Goal: Task Accomplishment & Management: Complete application form

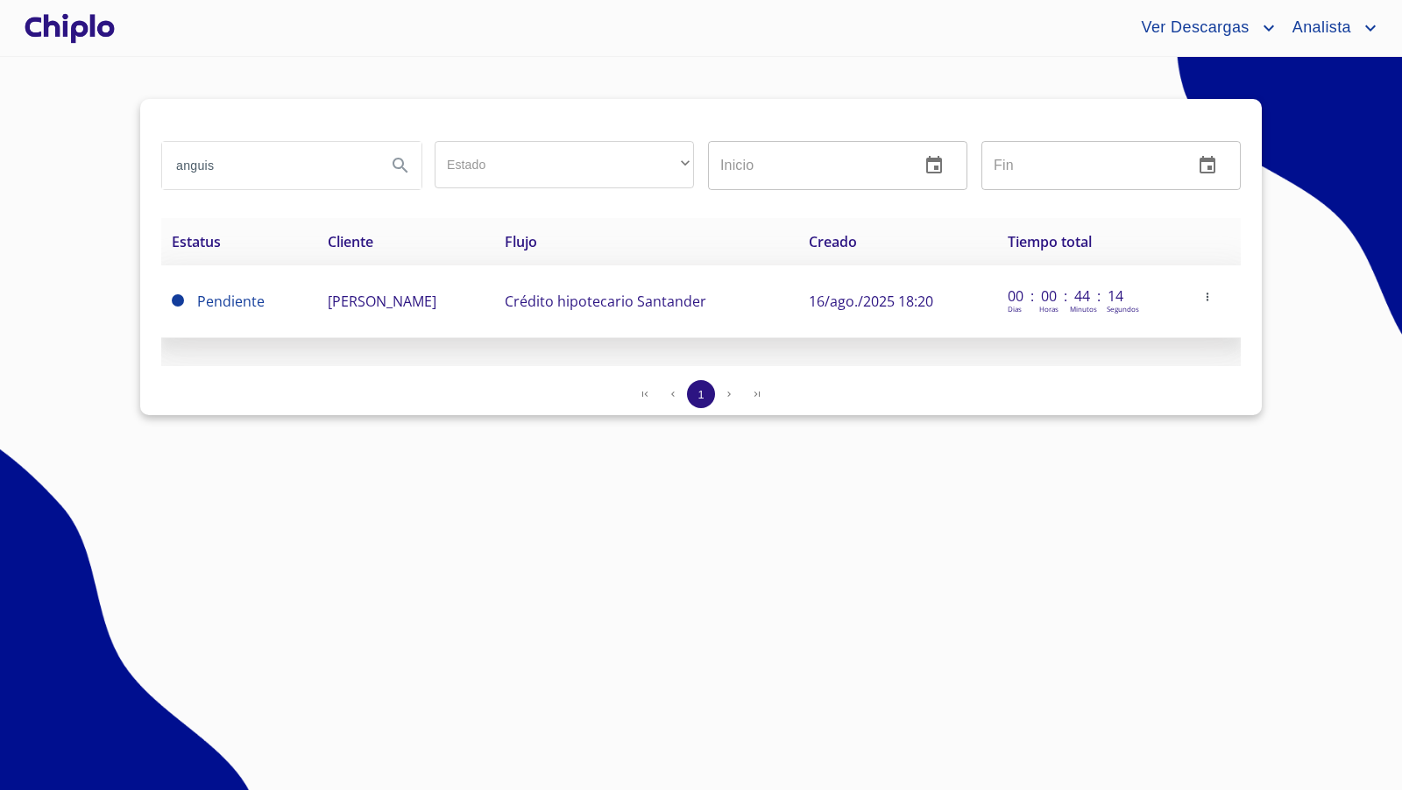
click at [1211, 300] on icon "button" at bounding box center [1207, 297] width 12 height 12
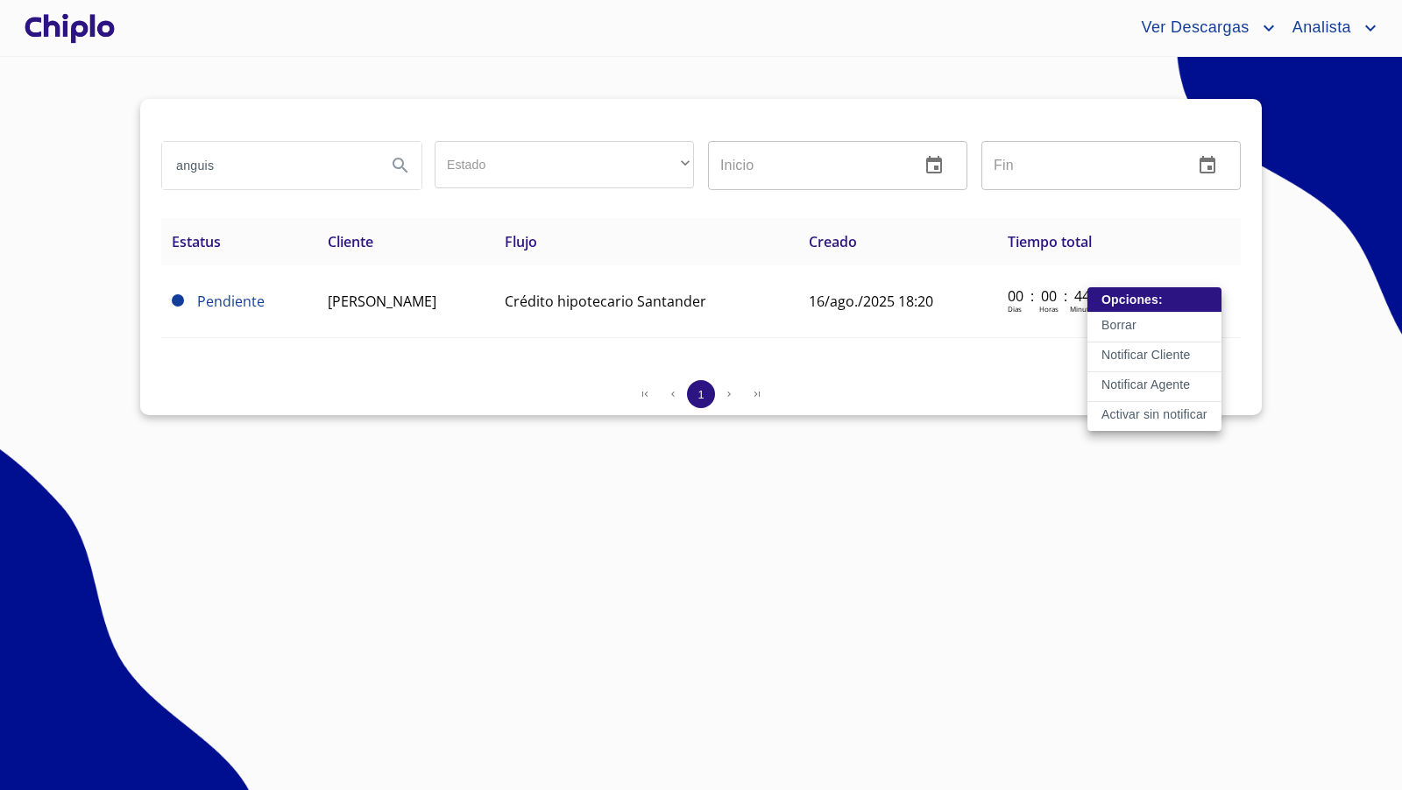
click at [1142, 417] on p "Activar sin notificar" at bounding box center [1154, 415] width 106 height 18
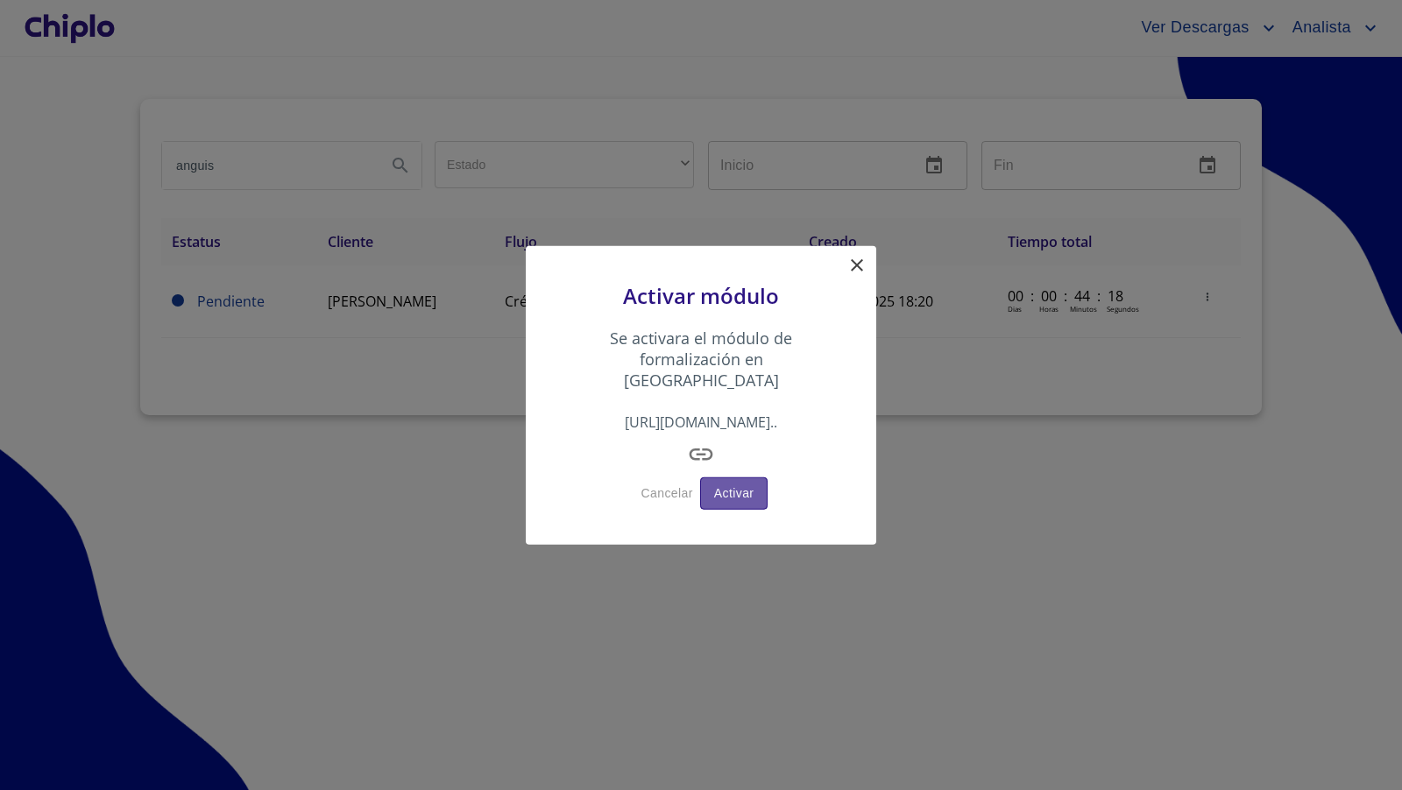
drag, startPoint x: 723, startPoint y: 485, endPoint x: 728, endPoint y: 473, distance: 12.5
click at [728, 483] on span "Activar" at bounding box center [734, 494] width 40 height 22
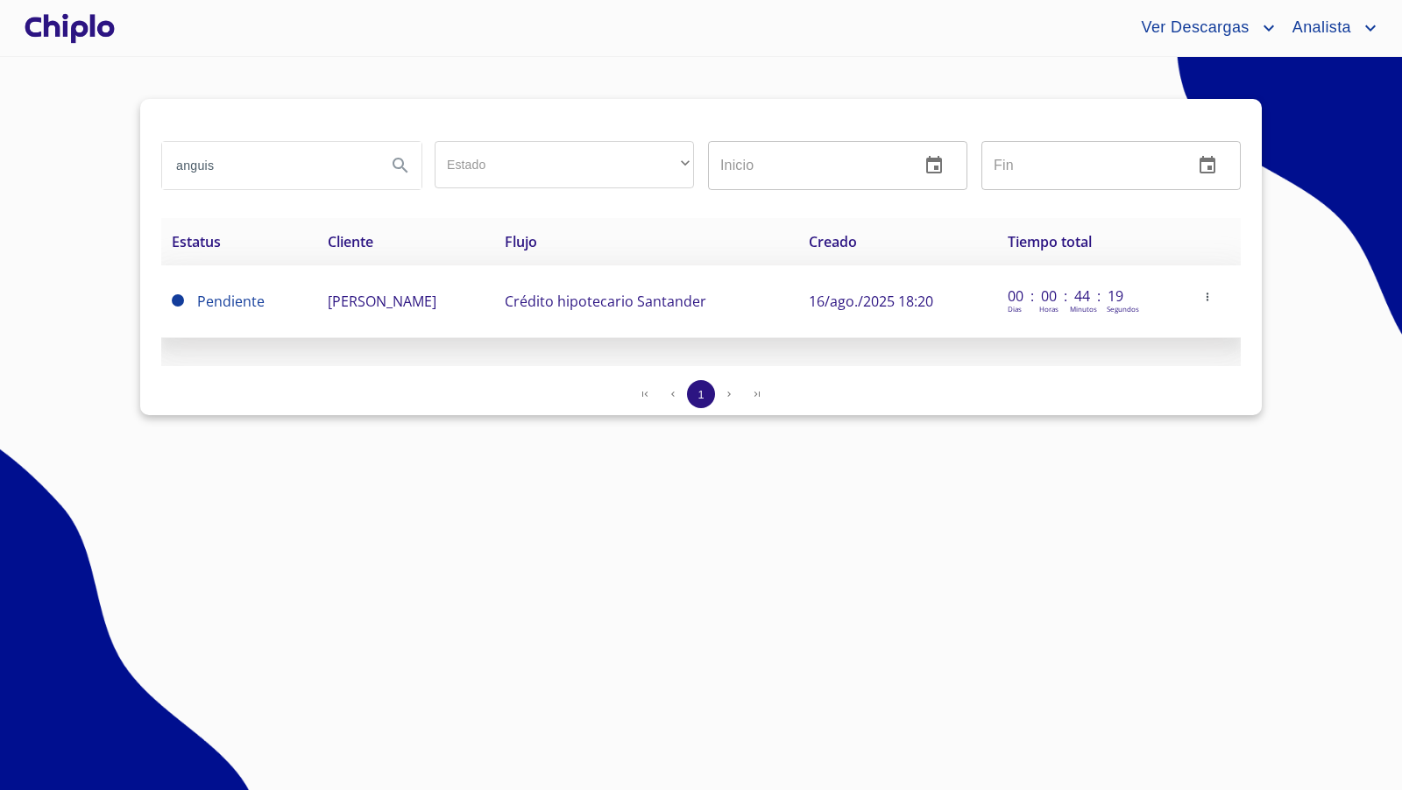
click at [1208, 295] on icon "button" at bounding box center [1207, 297] width 12 height 12
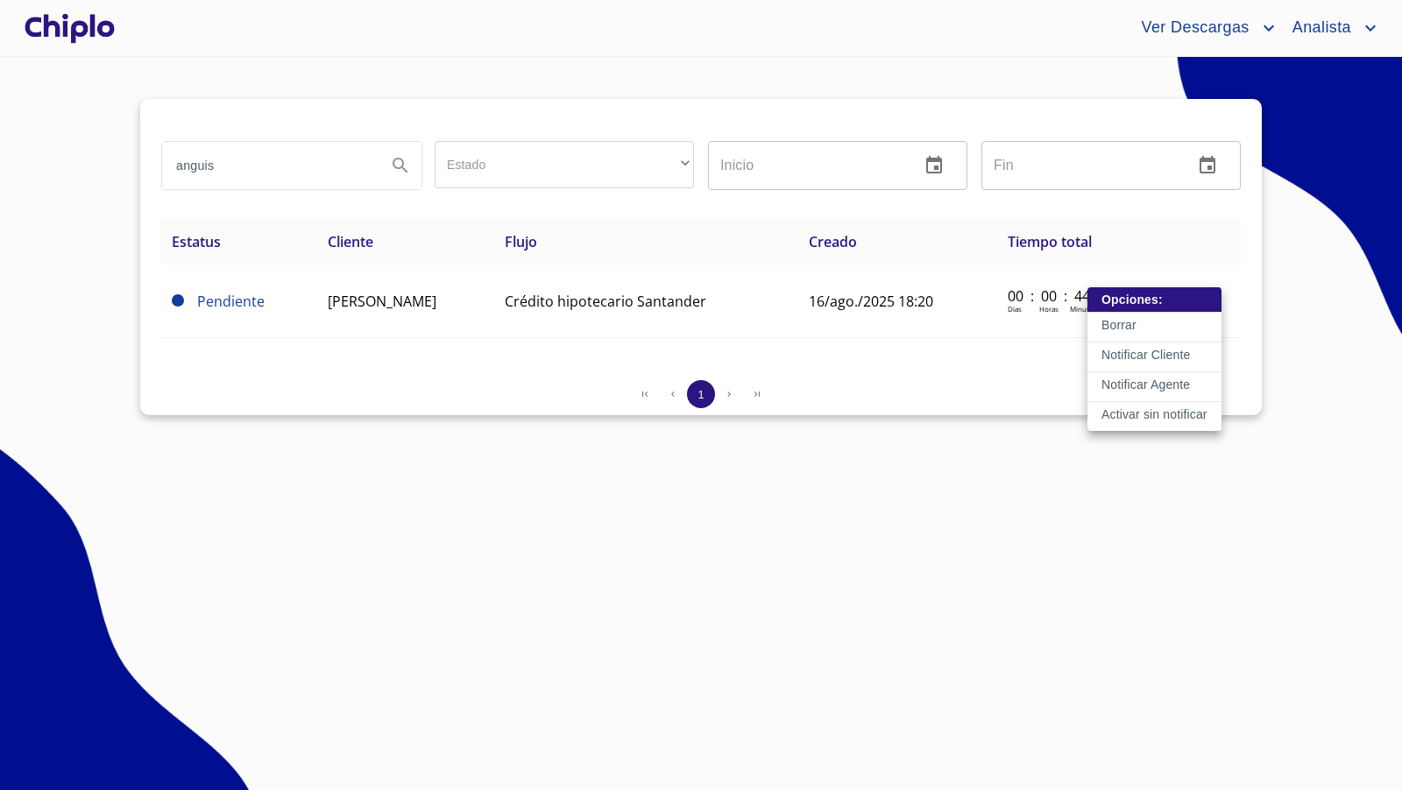
click at [1140, 411] on p "Activar sin notificar" at bounding box center [1154, 415] width 106 height 18
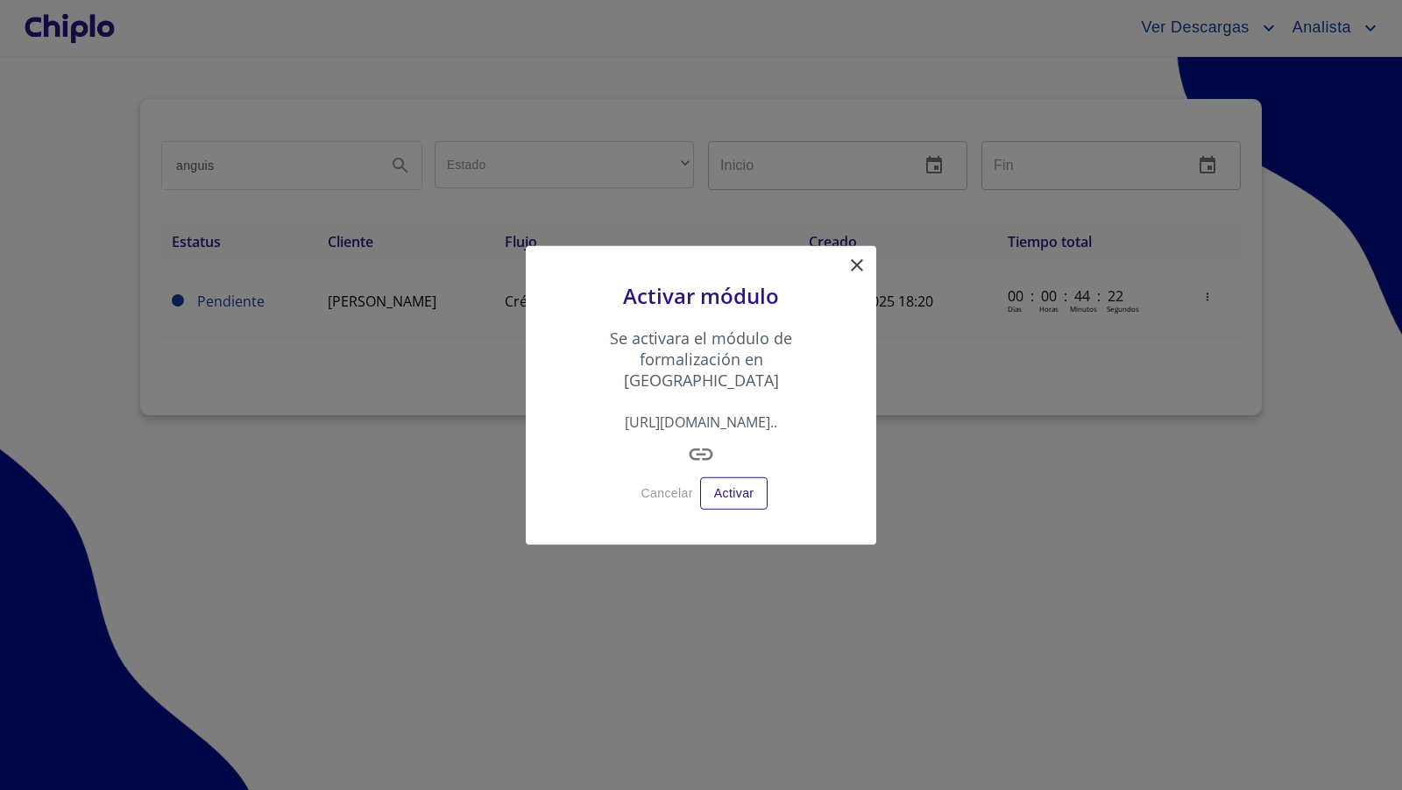
click at [700, 442] on icon "button" at bounding box center [701, 455] width 28 height 28
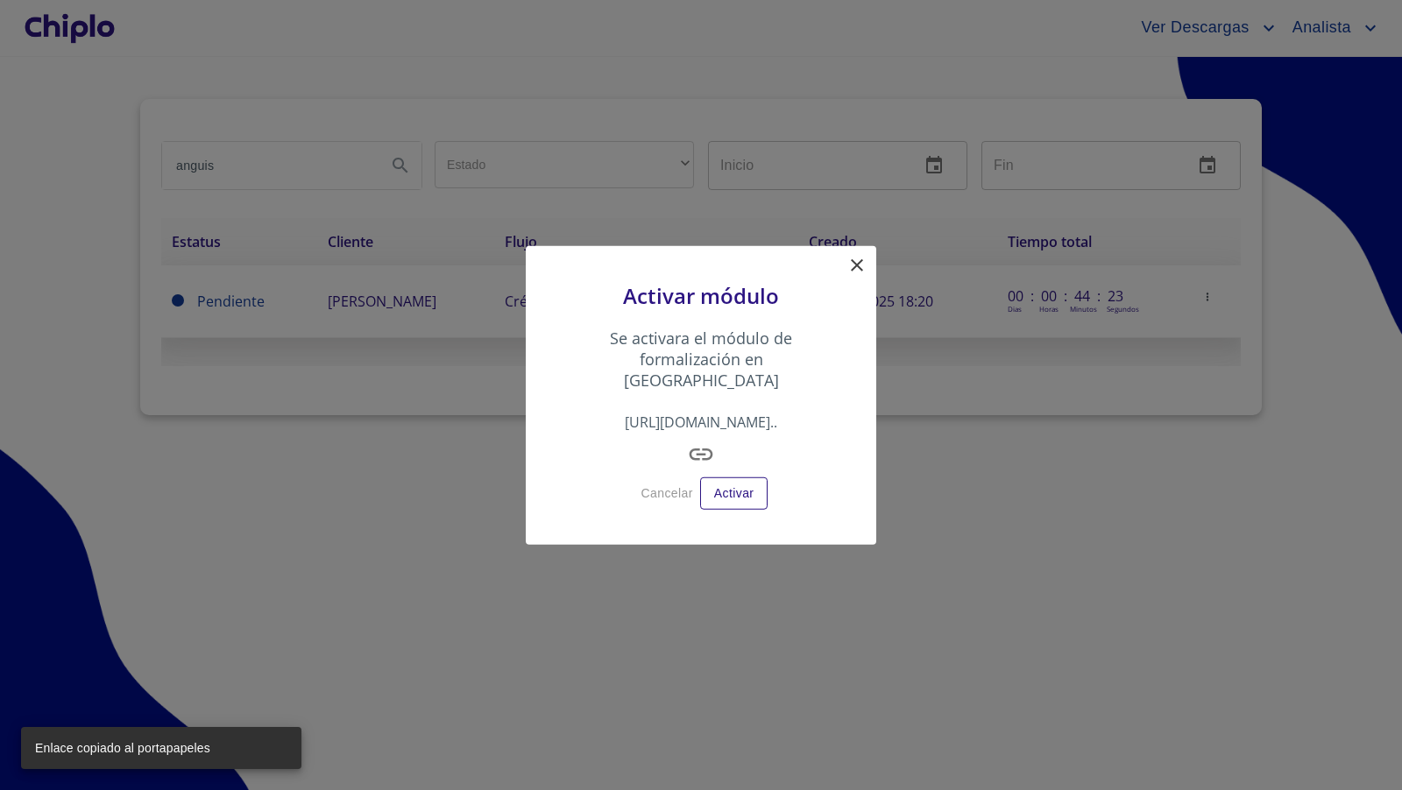
click at [861, 273] on icon at bounding box center [856, 265] width 21 height 21
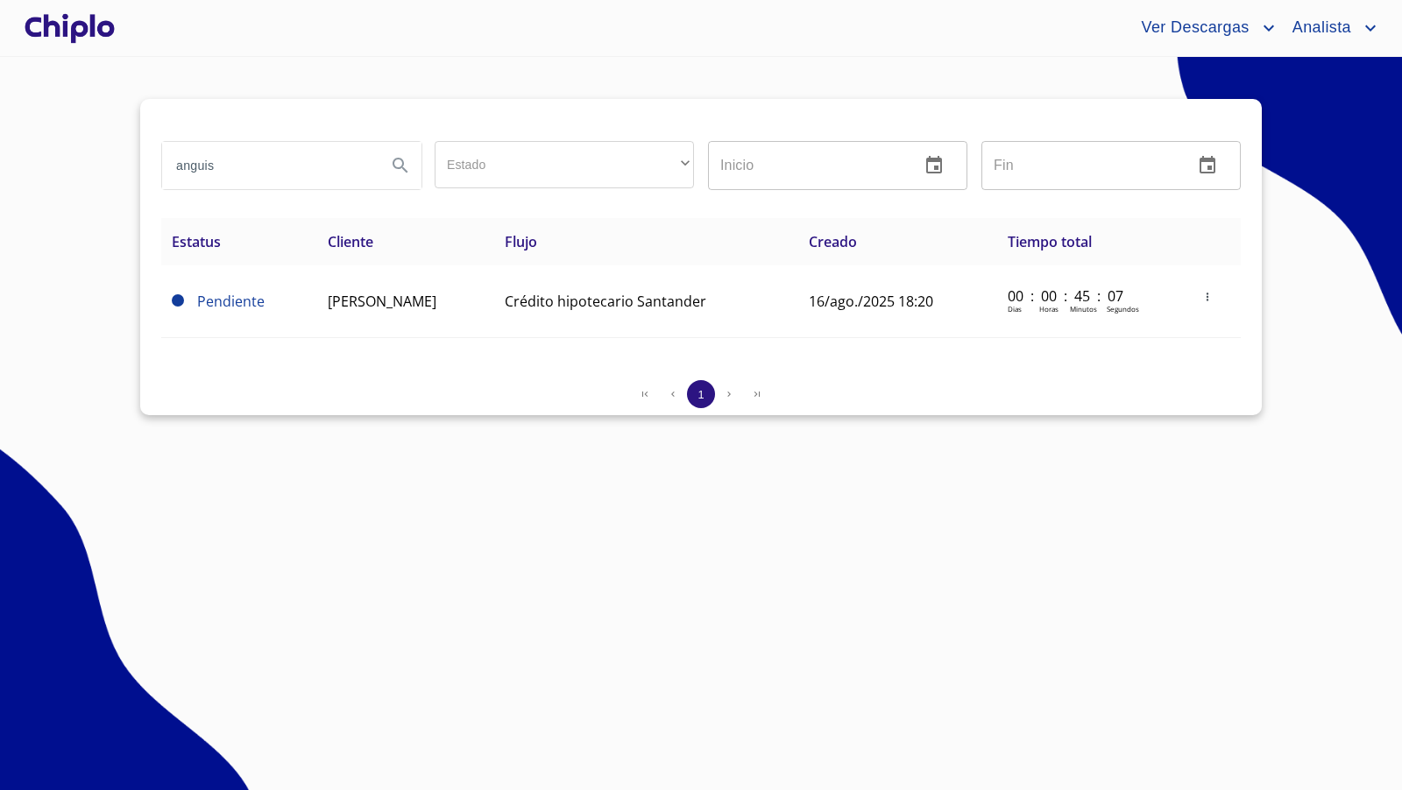
click at [64, 27] on div at bounding box center [69, 28] width 97 height 56
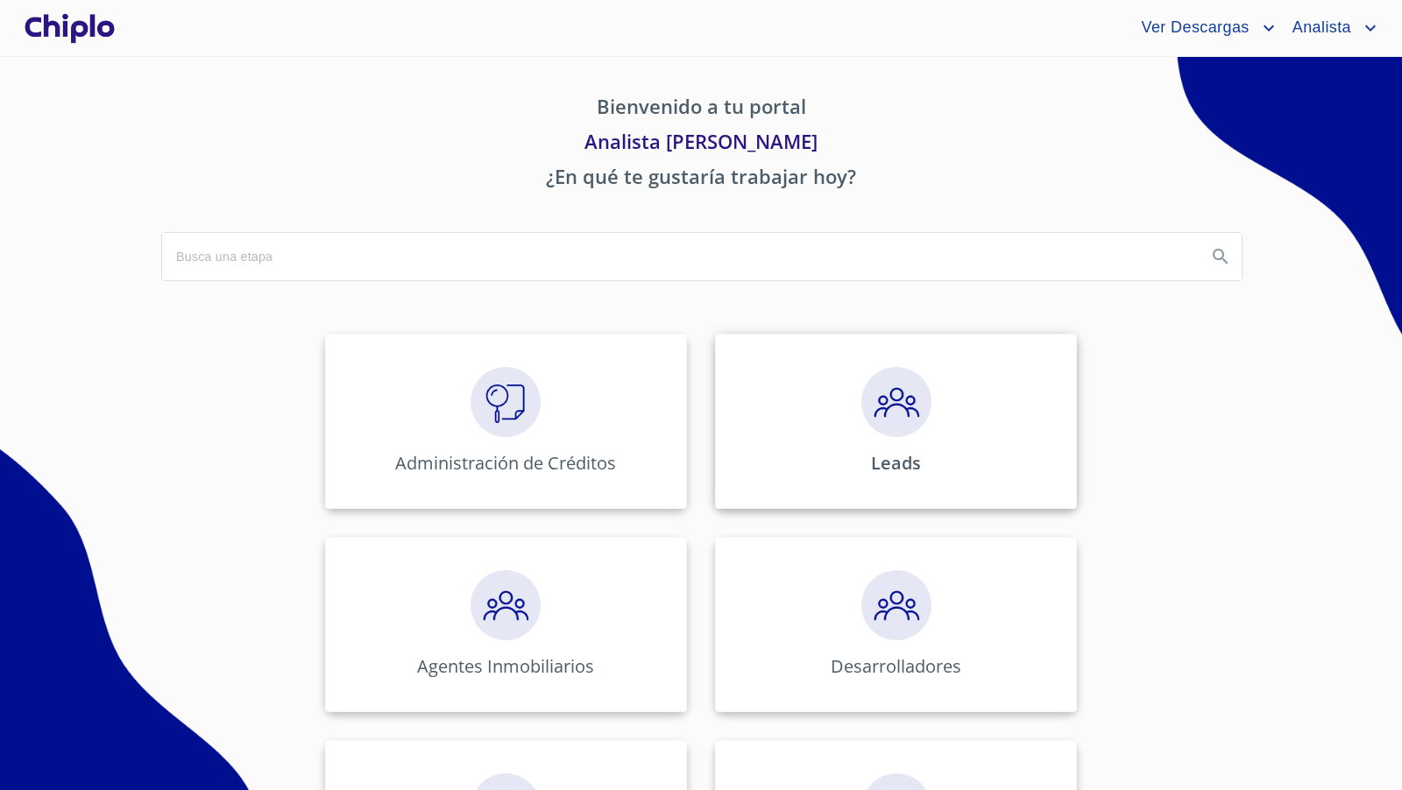
click at [901, 410] on img at bounding box center [896, 402] width 70 height 70
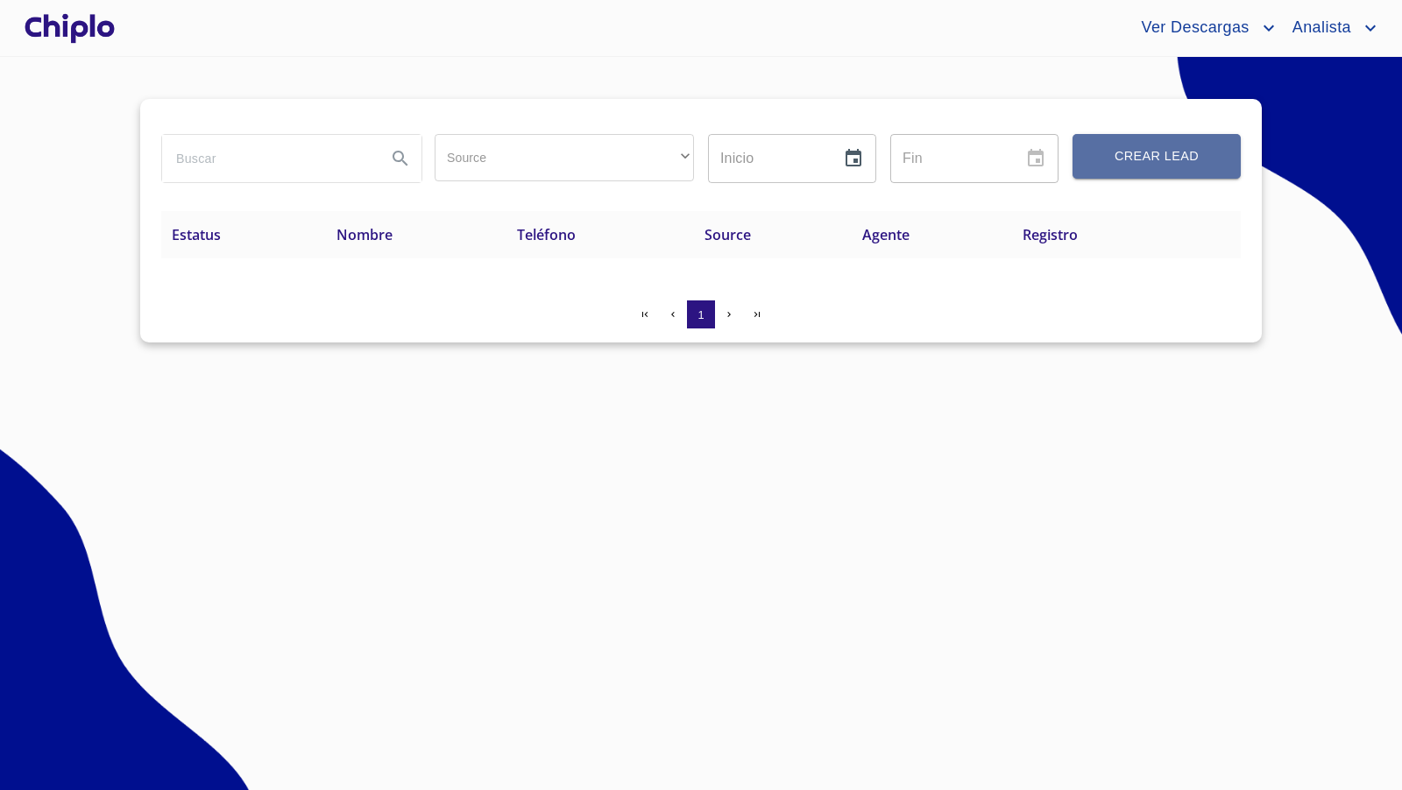
click at [1175, 157] on span "Crear Lead" at bounding box center [1156, 156] width 126 height 22
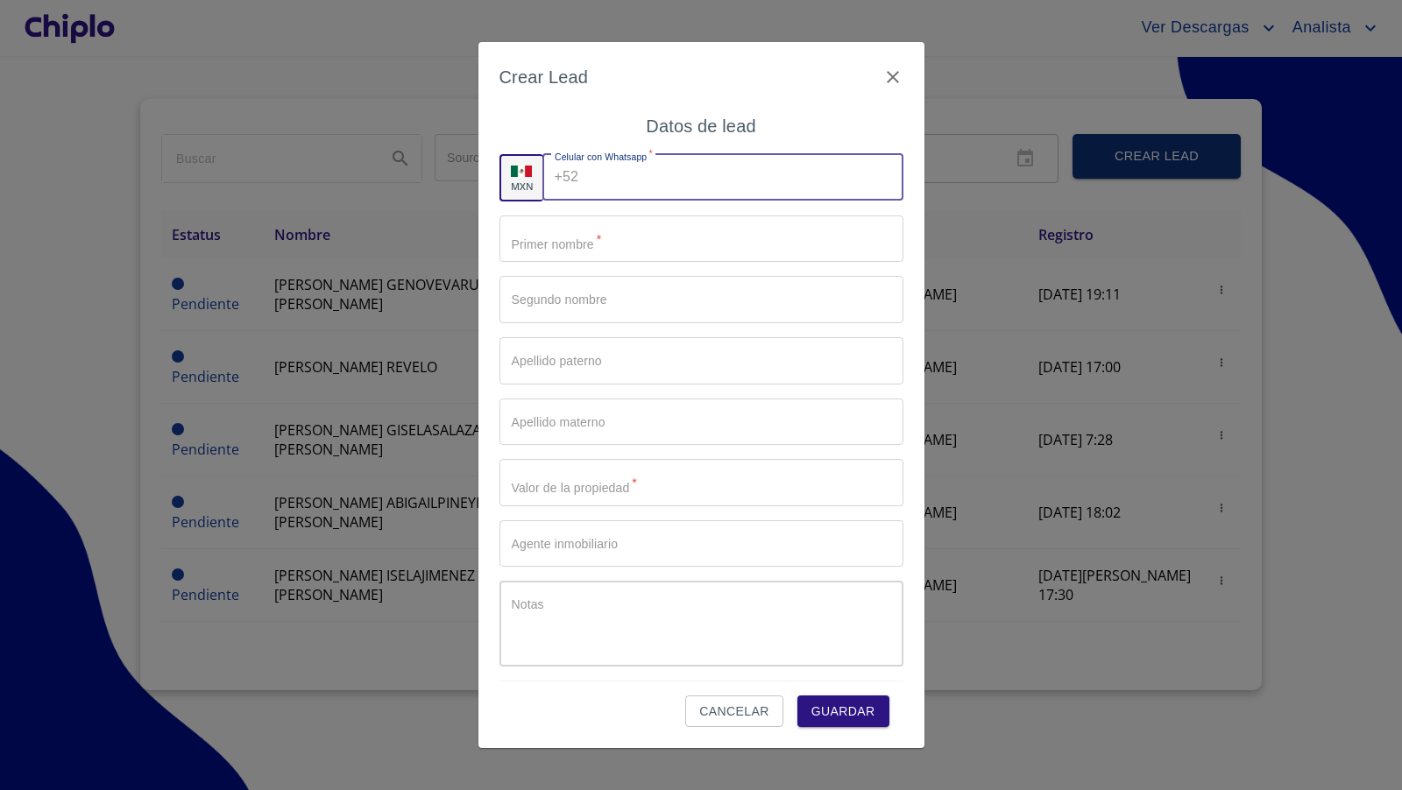
click at [599, 180] on input "Source" at bounding box center [743, 177] width 317 height 47
paste input "[PHONE_NUMBER]"
type input "[PHONE_NUMBER]"
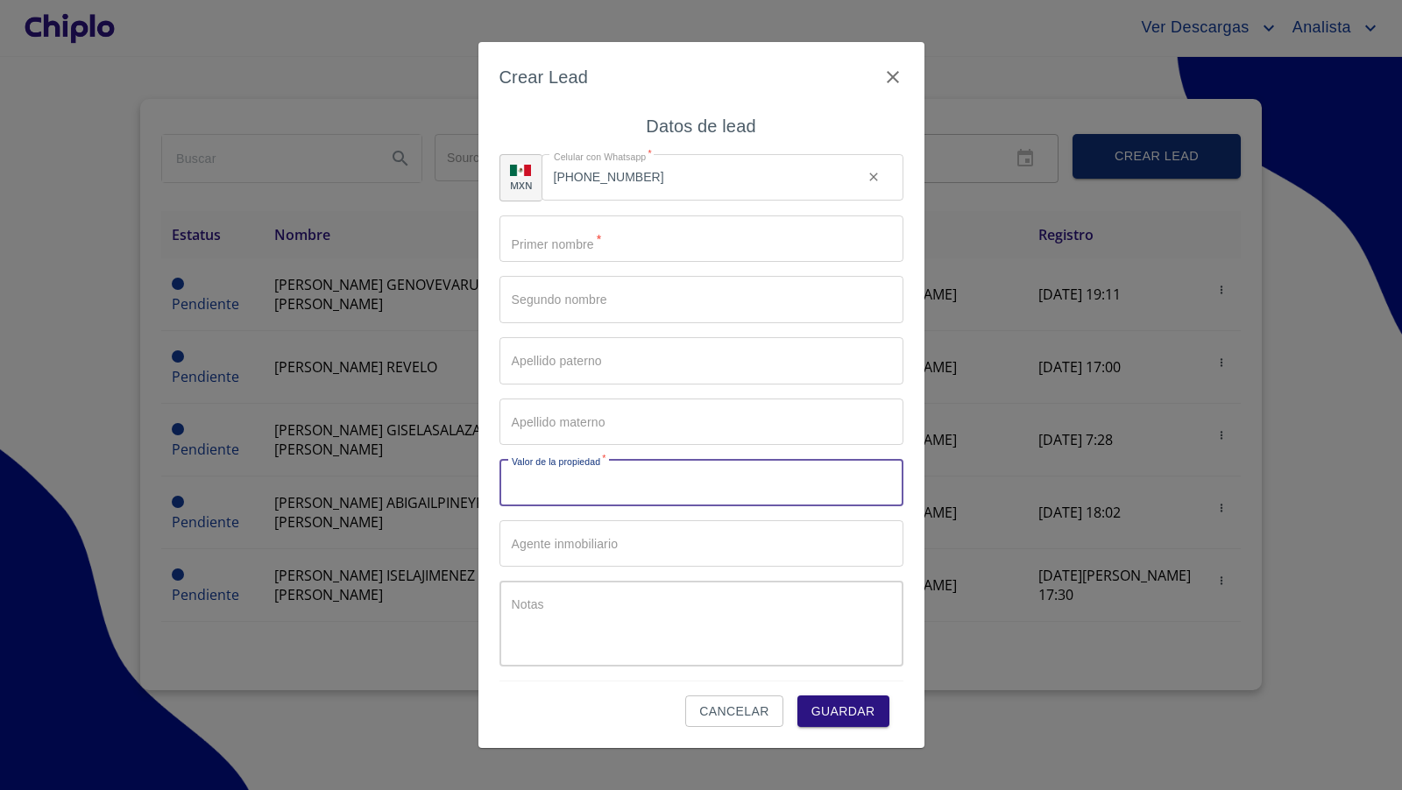
click at [574, 485] on input "Source" at bounding box center [701, 482] width 404 height 47
type input "$5,500,000"
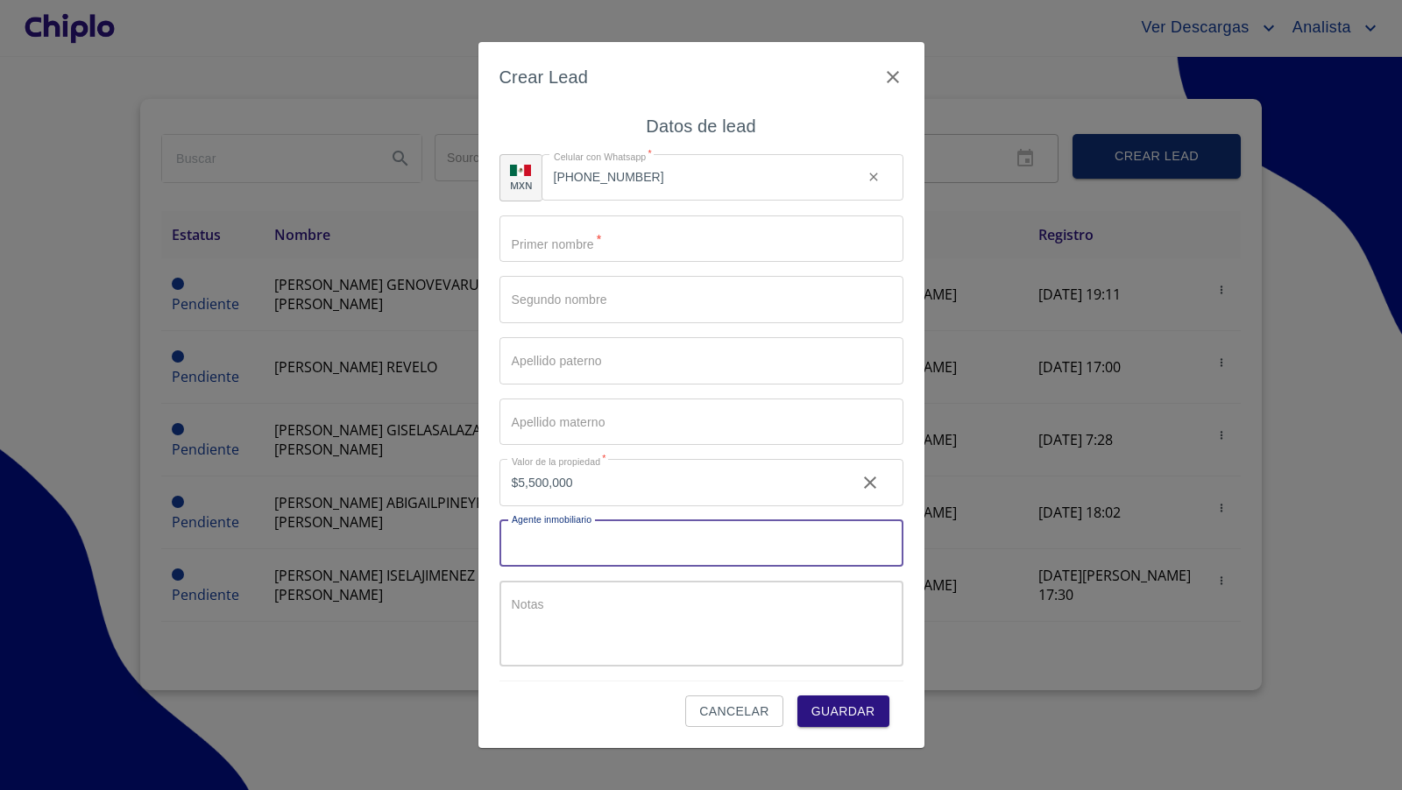
click at [589, 547] on input "Source" at bounding box center [701, 543] width 404 height 47
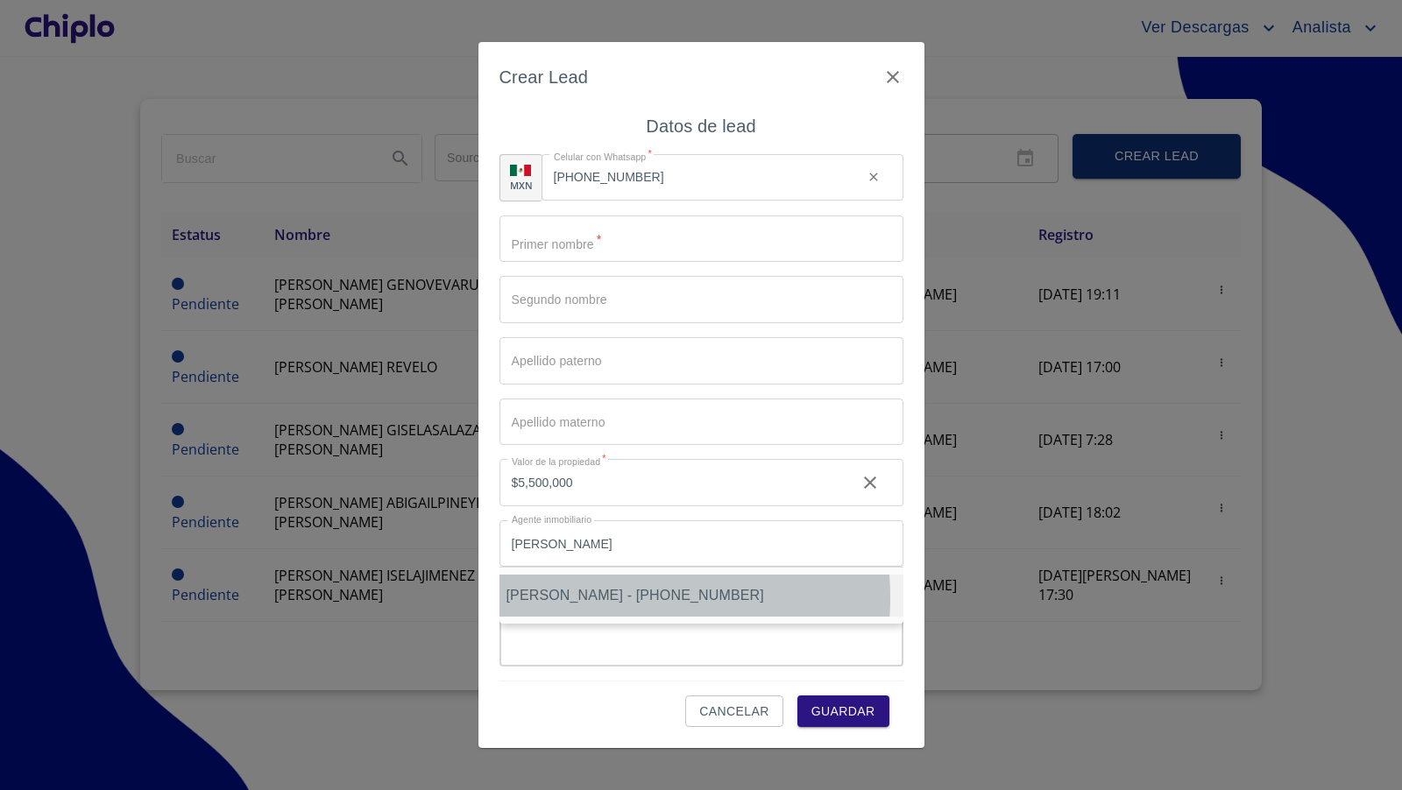
click at [589, 598] on span "[PERSON_NAME] - [PHONE_NUMBER]" at bounding box center [635, 595] width 258 height 15
type input "[PERSON_NAME] - [PHONE_NUMBER]"
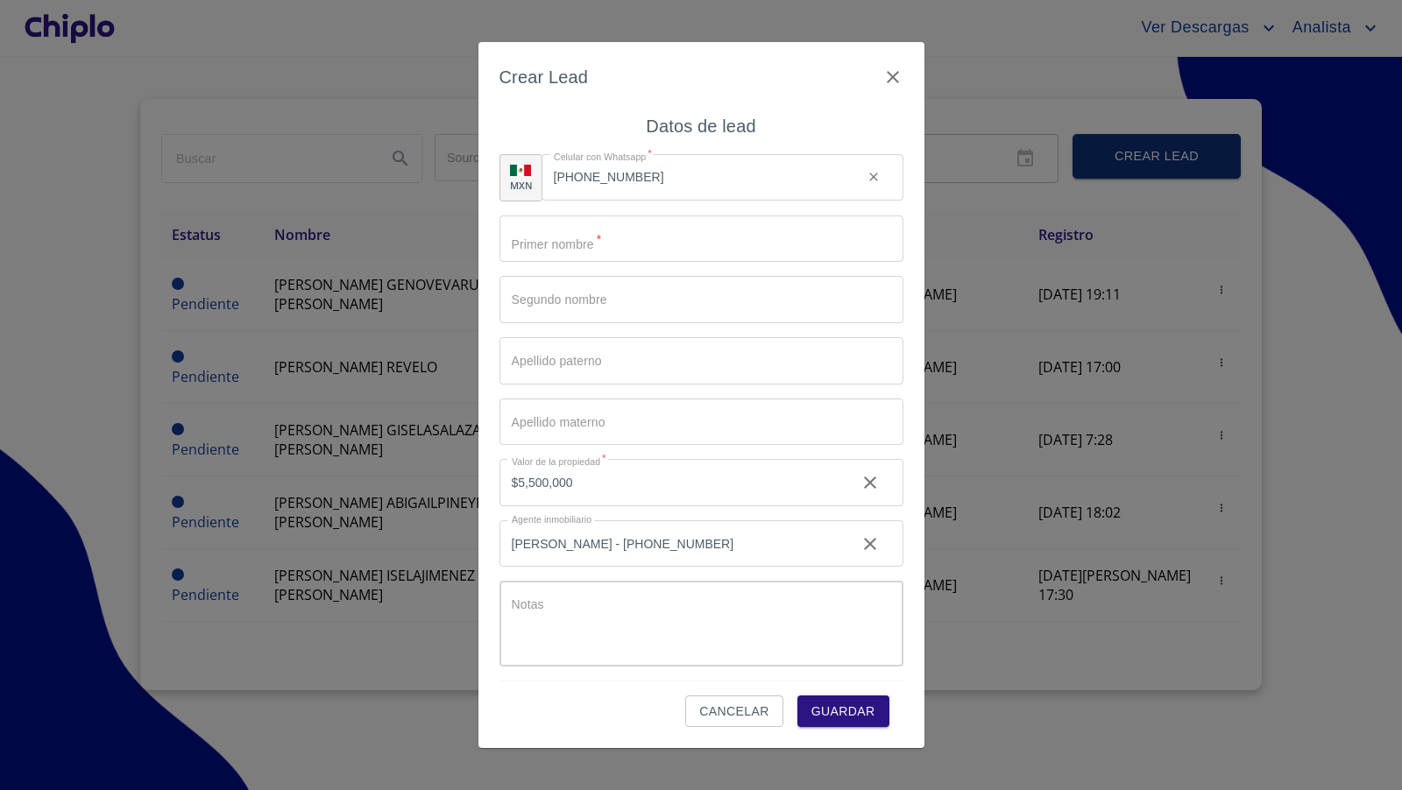
click at [661, 240] on input "Source" at bounding box center [701, 239] width 404 height 47
type input "[PERSON_NAME]"
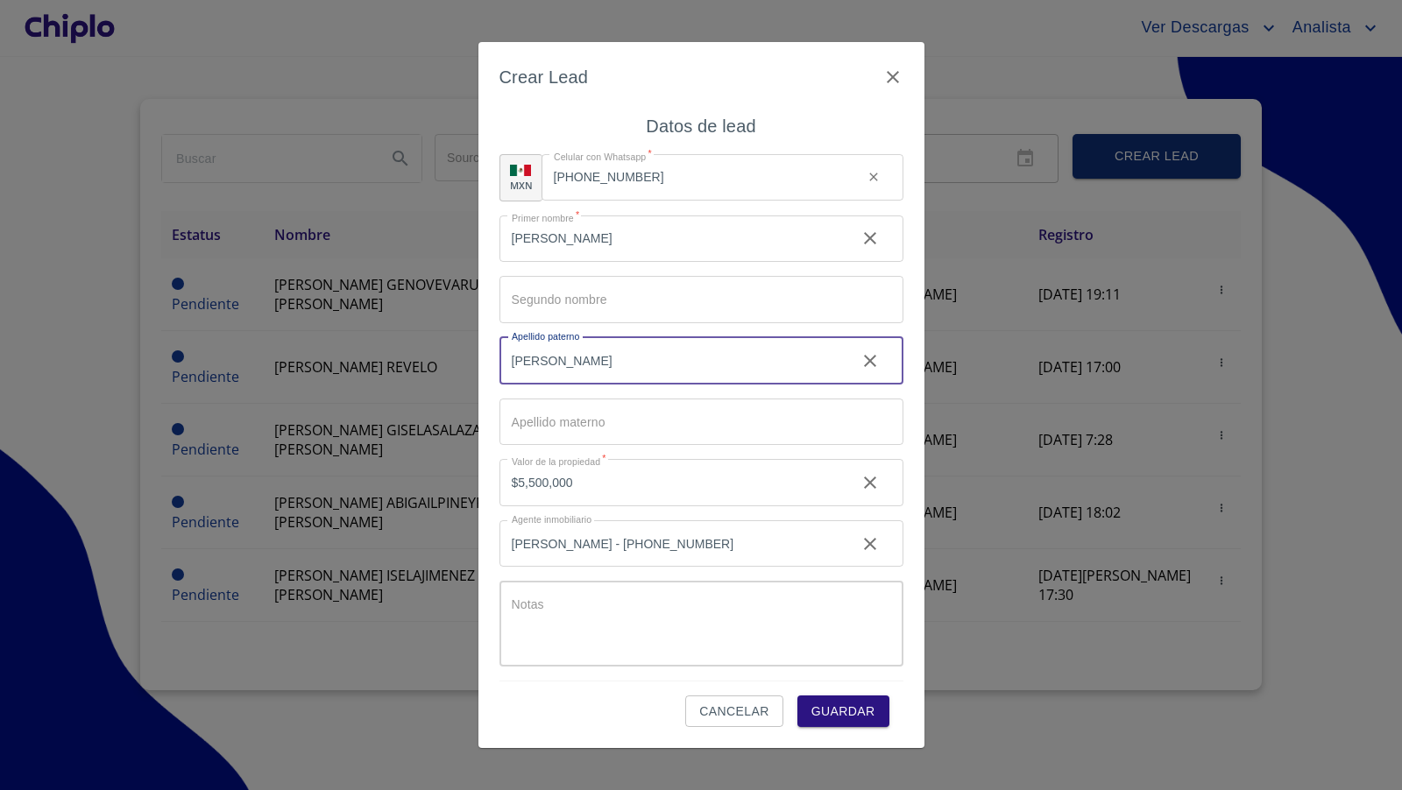
type input "[PERSON_NAME]"
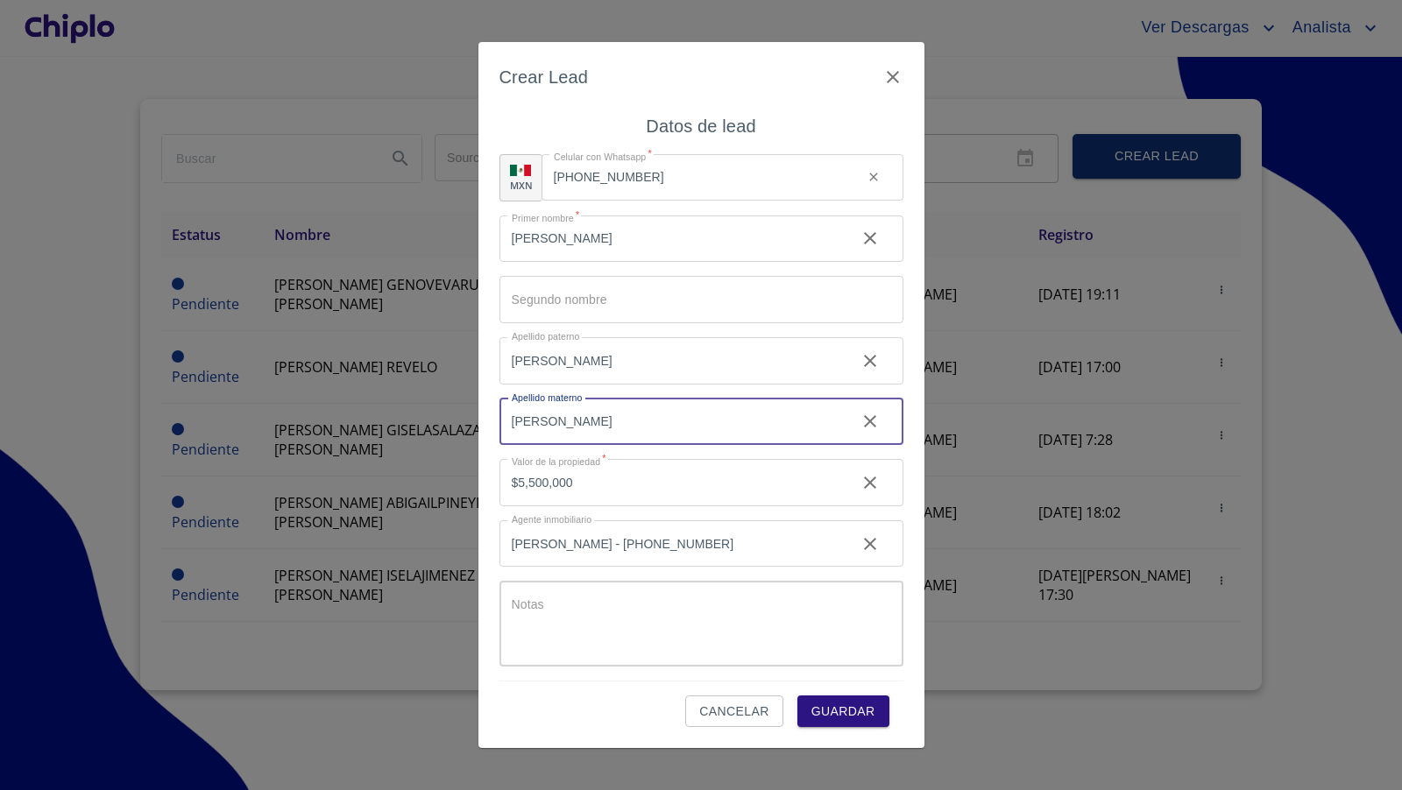
type input "[PERSON_NAME]"
click at [601, 353] on input "[PERSON_NAME]" at bounding box center [670, 360] width 343 height 47
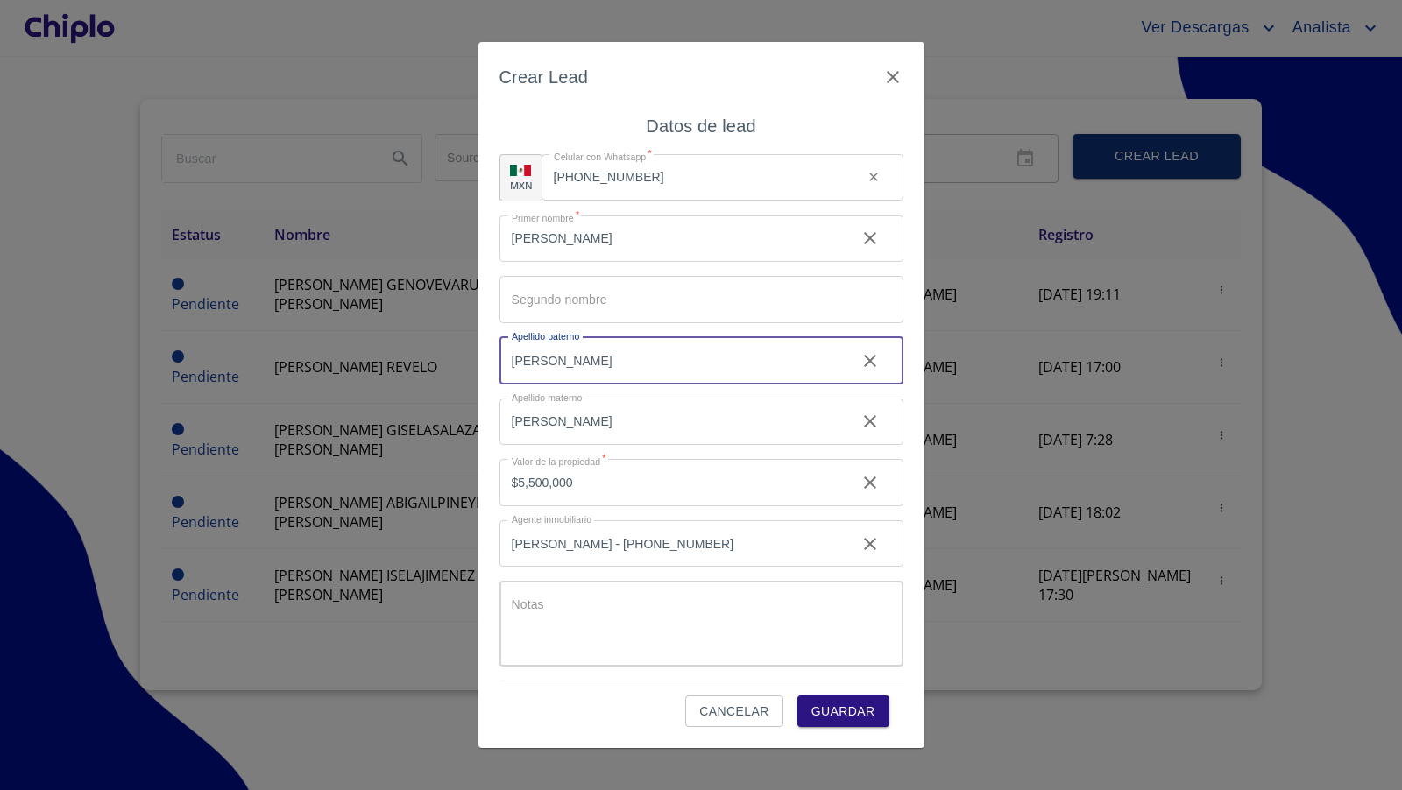
click at [590, 368] on input "[PERSON_NAME]" at bounding box center [670, 360] width 343 height 47
type input "[PERSON_NAME]"
click at [501, 499] on input "$5,500,000" at bounding box center [670, 482] width 343 height 47
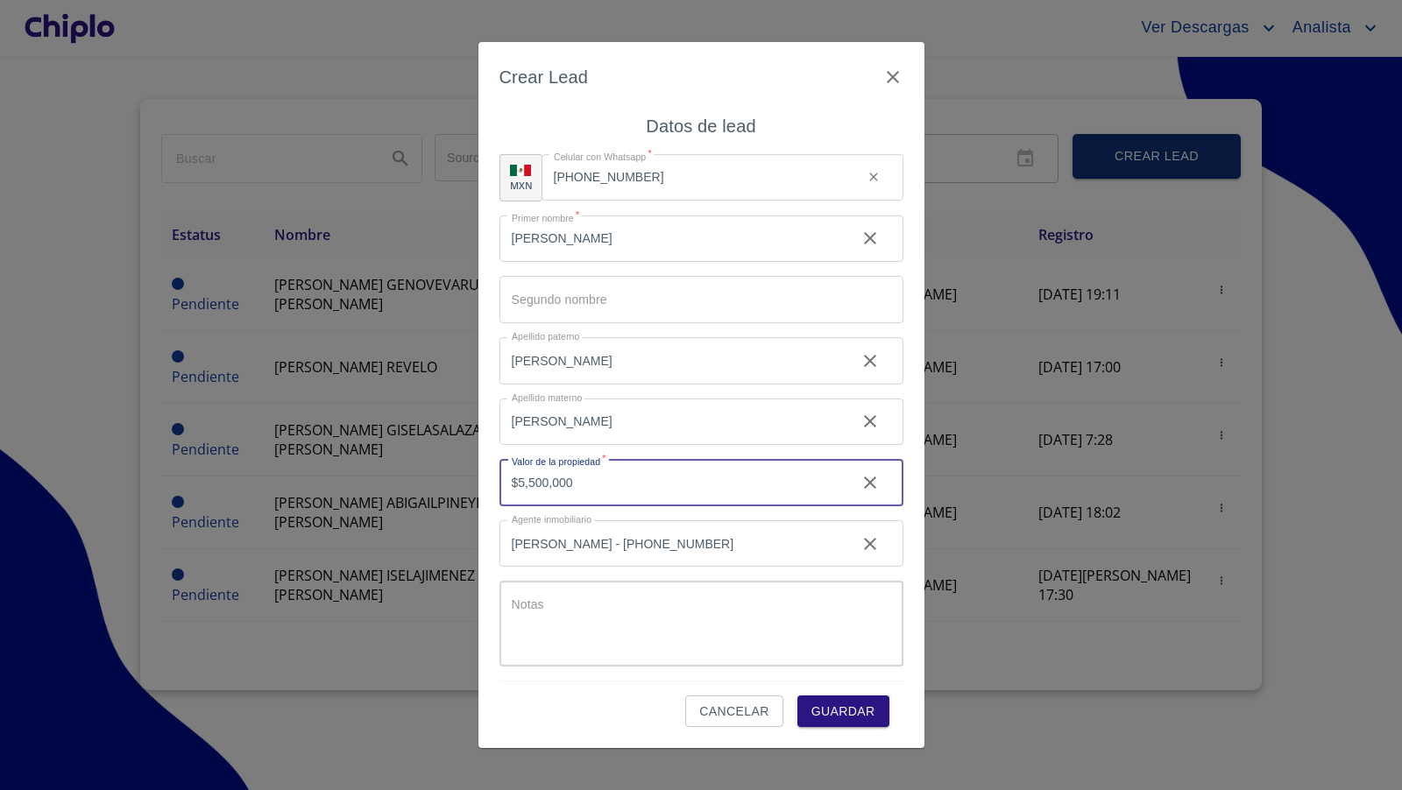
click at [845, 717] on span "Guardar" at bounding box center [843, 712] width 64 height 22
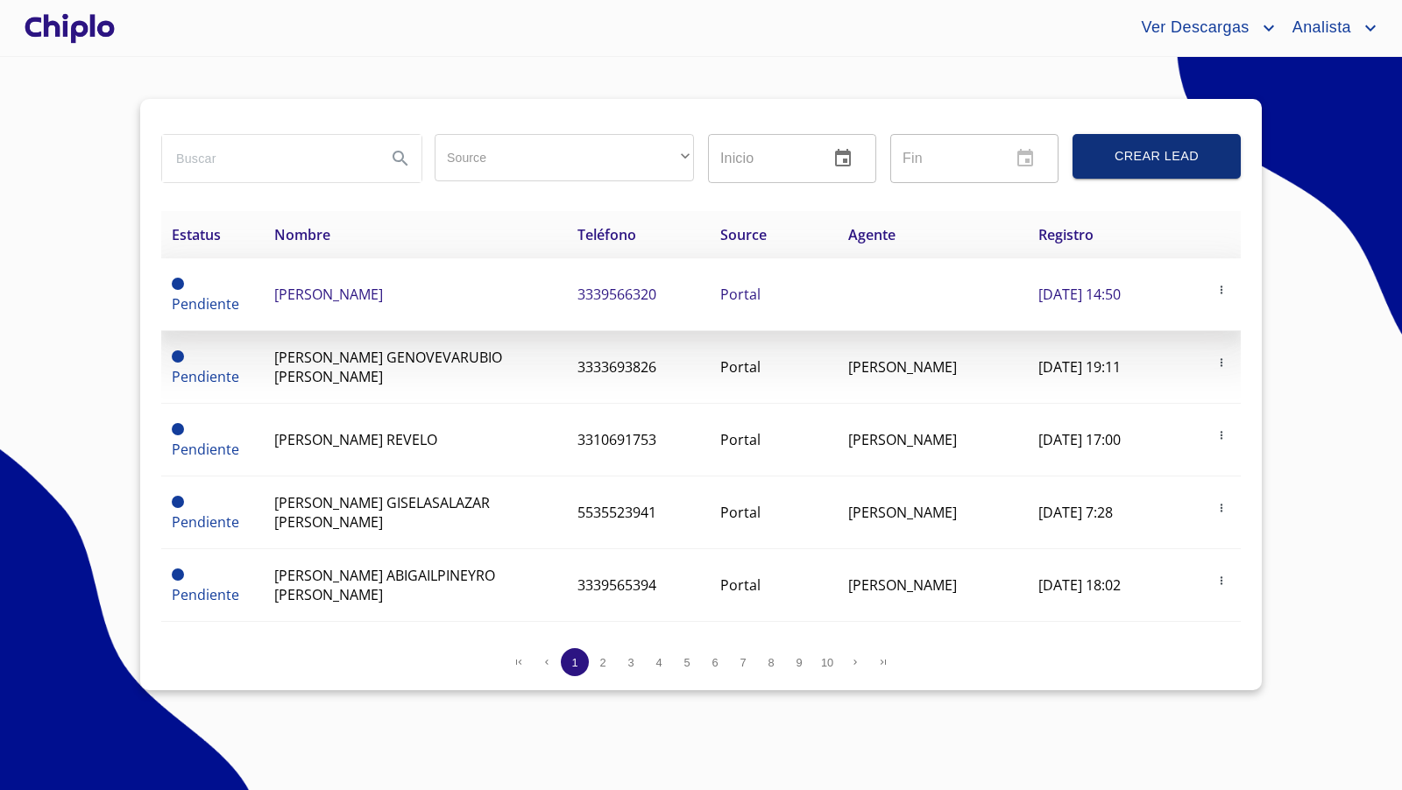
click at [383, 302] on span "[PERSON_NAME]" at bounding box center [328, 294] width 109 height 19
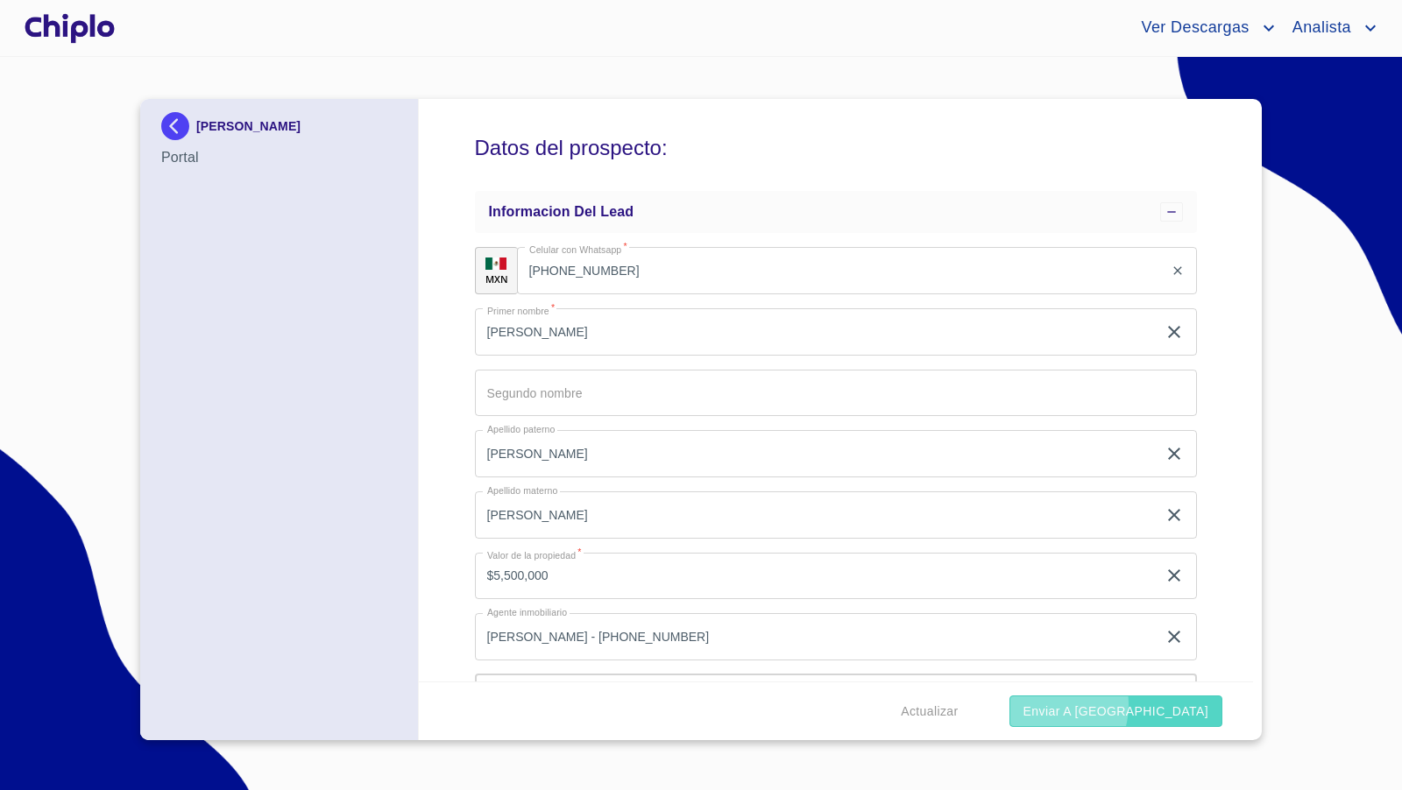
click at [1136, 704] on span "Enviar a [GEOGRAPHIC_DATA]" at bounding box center [1115, 712] width 185 height 22
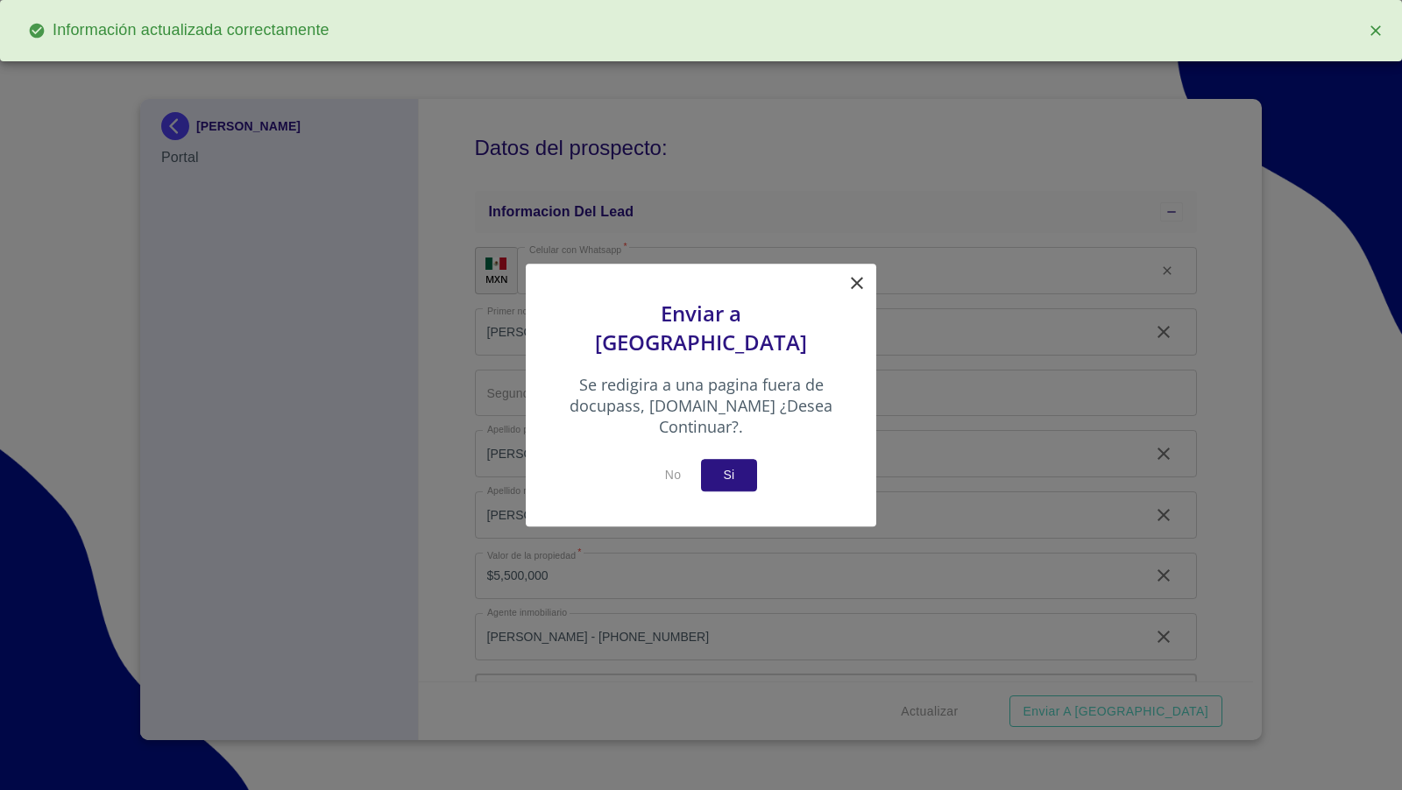
click at [736, 464] on span "Si" at bounding box center [729, 475] width 28 height 22
click at [852, 294] on icon at bounding box center [856, 282] width 21 height 21
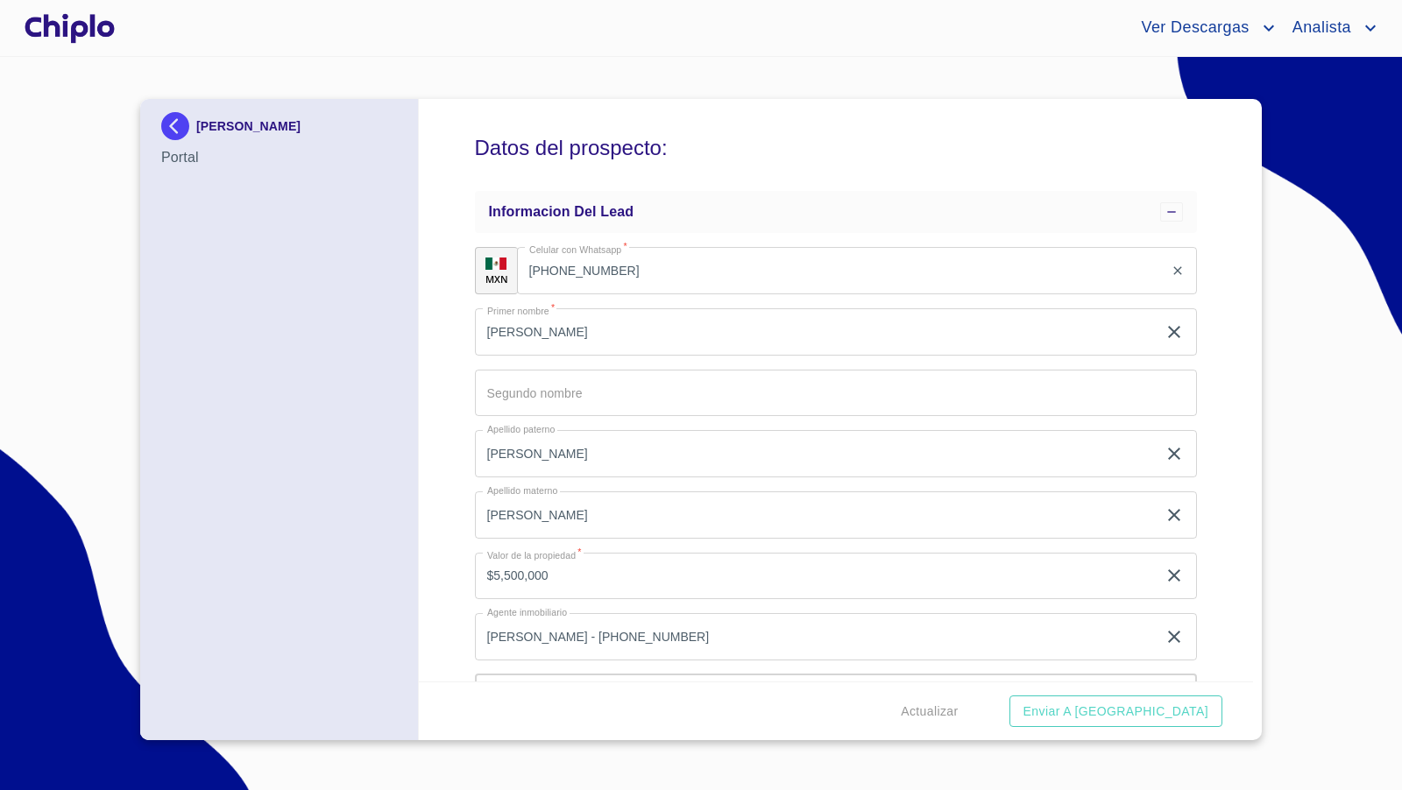
click at [1213, 529] on div "Datos del prospecto: Informacion del lead MXN Celular con Whatsapp   * [PHONE_N…" at bounding box center [836, 390] width 835 height 583
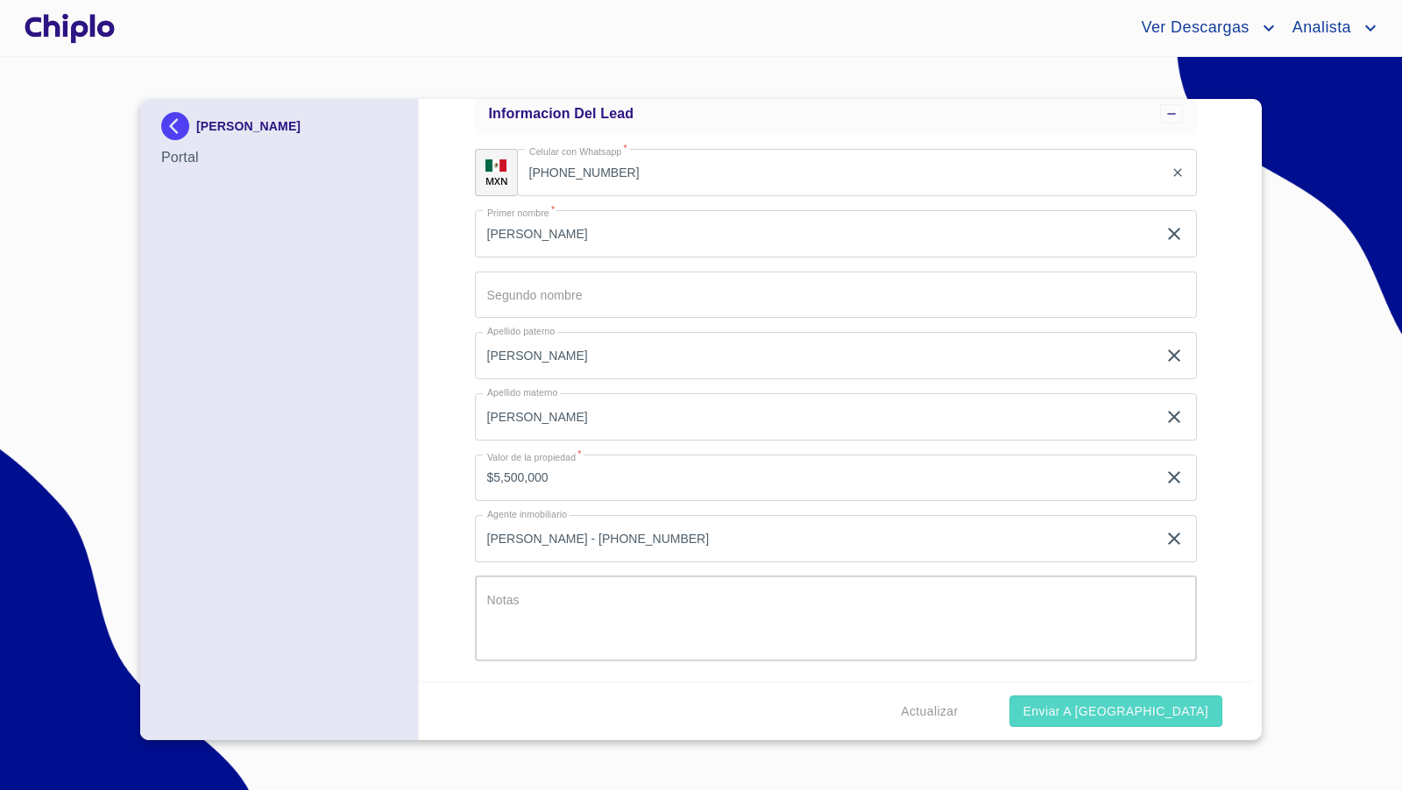
click at [1156, 717] on span "Enviar a [GEOGRAPHIC_DATA]" at bounding box center [1115, 712] width 185 height 22
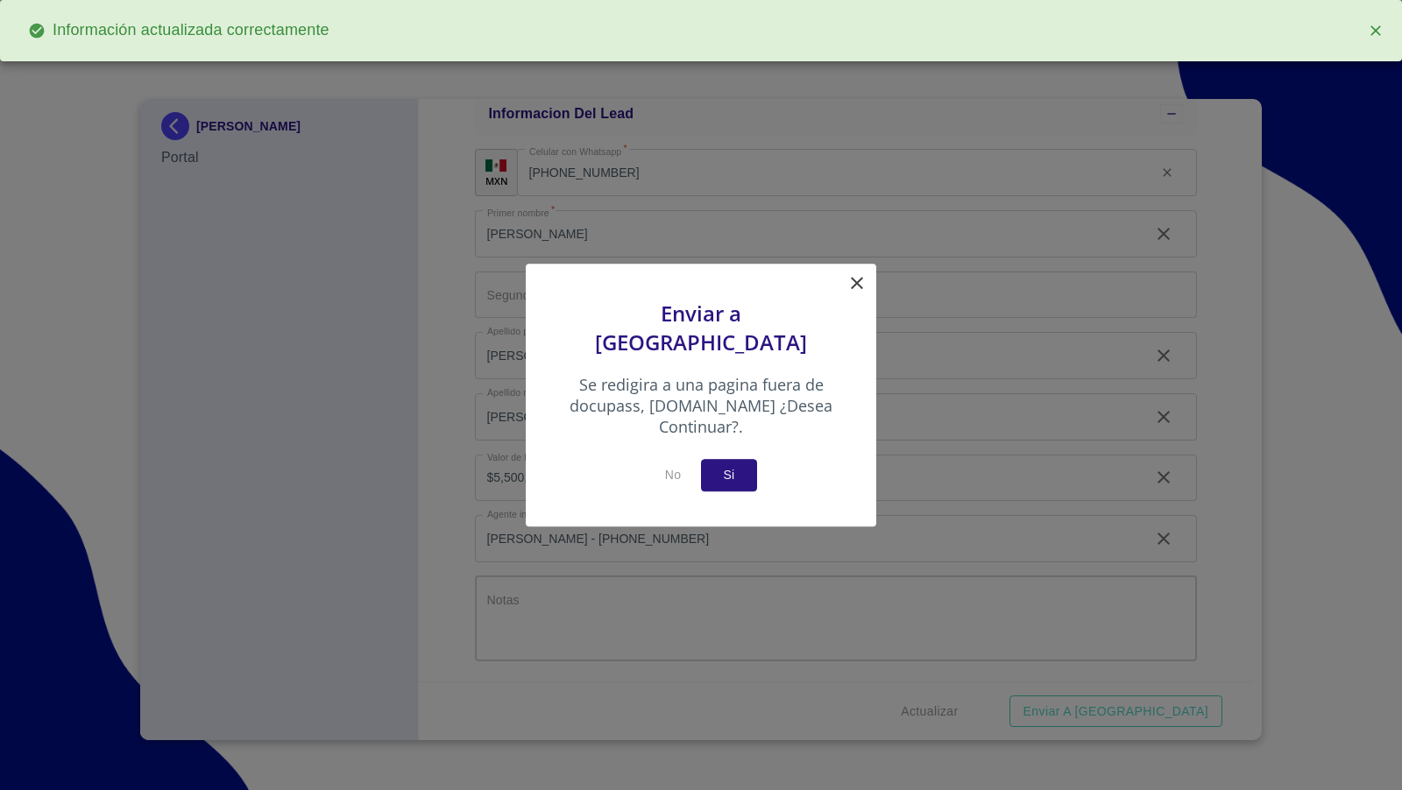
click at [734, 464] on span "Si" at bounding box center [729, 475] width 28 height 22
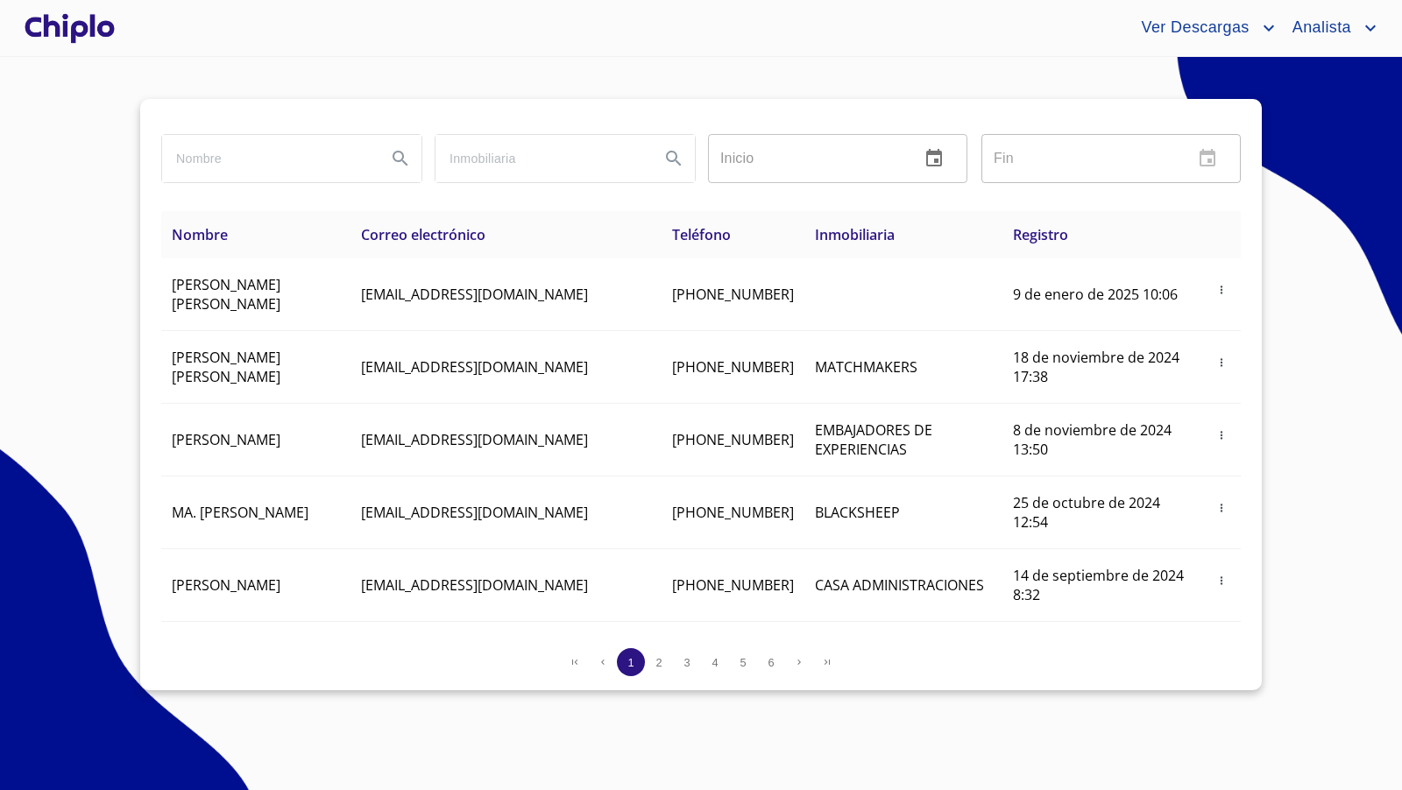
click at [80, 34] on div at bounding box center [69, 28] width 97 height 56
